Goal: Use online tool/utility: Utilize a website feature to perform a specific function

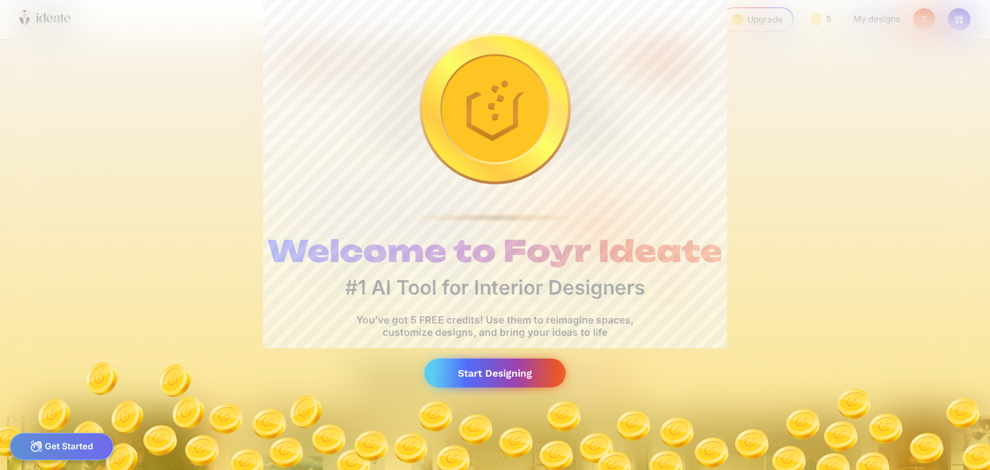
click at [489, 375] on div "Start Designing" at bounding box center [494, 372] width 141 height 29
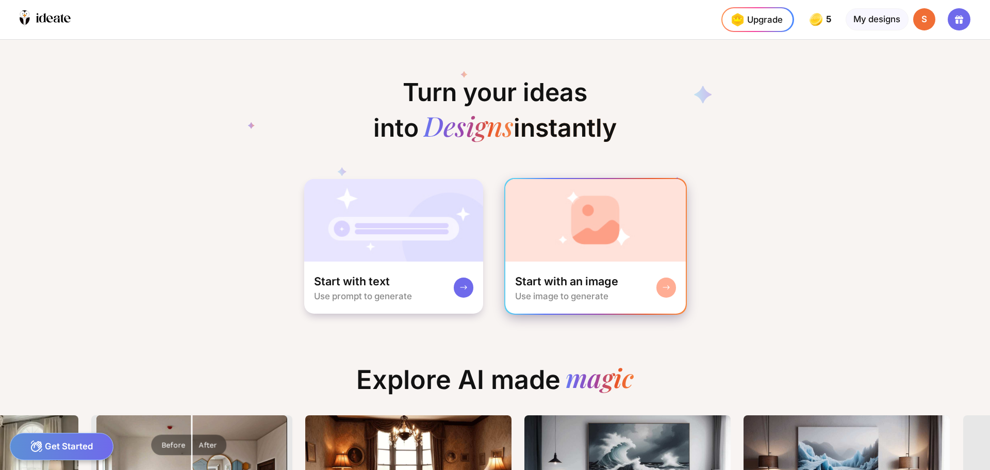
click at [585, 273] on div "Start with an image Use image to generate" at bounding box center [595, 288] width 181 height 53
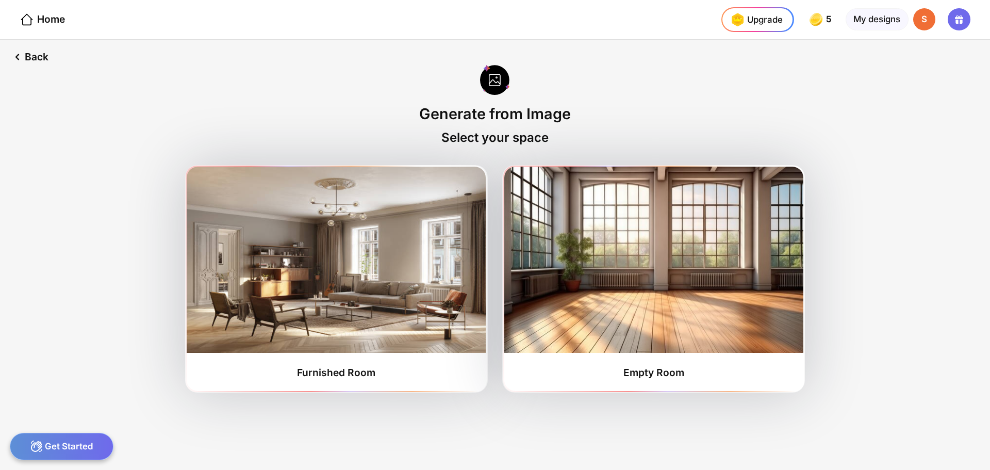
click at [498, 88] on div at bounding box center [495, 80] width 30 height 33
click at [42, 56] on div "Back" at bounding box center [29, 57] width 58 height 35
